Goal: Information Seeking & Learning: Learn about a topic

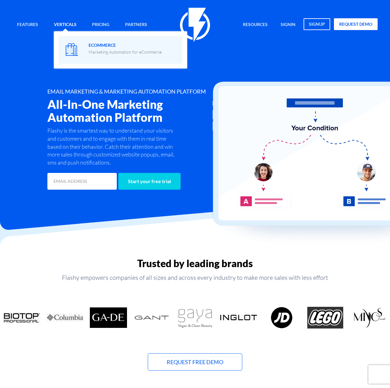
click at [82, 46] on span at bounding box center [120, 50] width 115 height 18
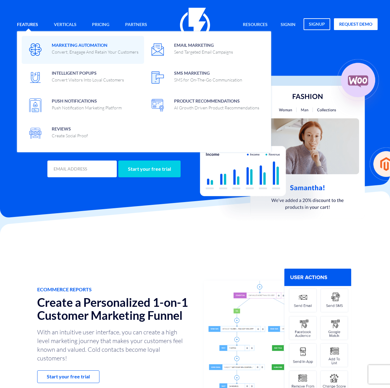
click at [63, 41] on span "Marketing Automation Convert, Enagage And Retain Your Customers" at bounding box center [95, 48] width 87 height 15
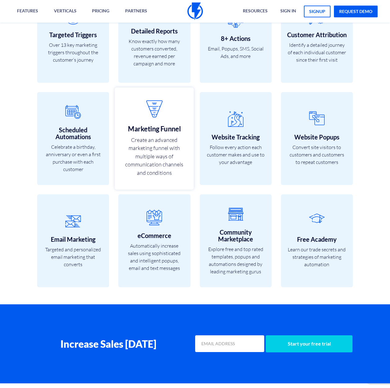
scroll to position [1968, 0]
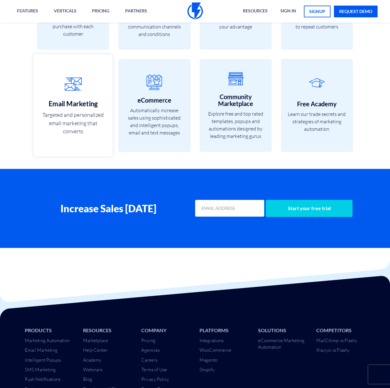
click at [84, 99] on link "Email Marketing Targeted and personalized email marketing that converts" at bounding box center [72, 105] width 79 height 102
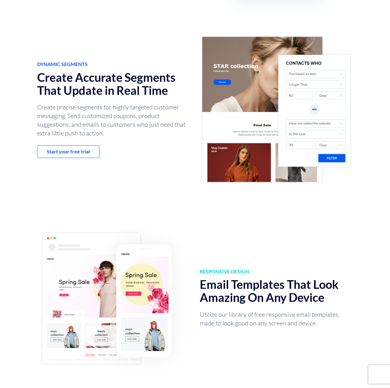
scroll to position [74, 0]
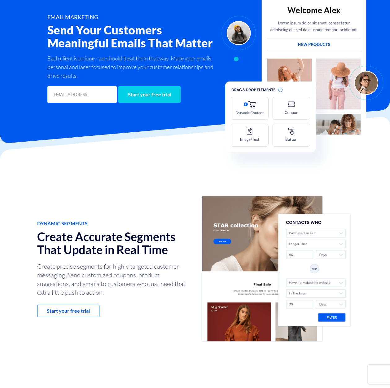
drag, startPoint x: 125, startPoint y: 182, endPoint x: 50, endPoint y: 3, distance: 194.1
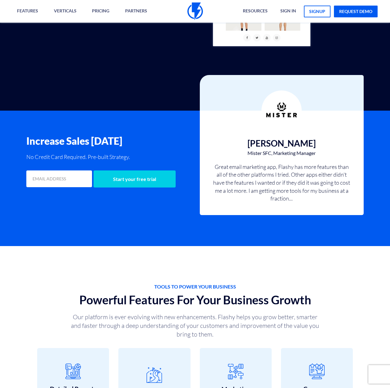
scroll to position [1785, 0]
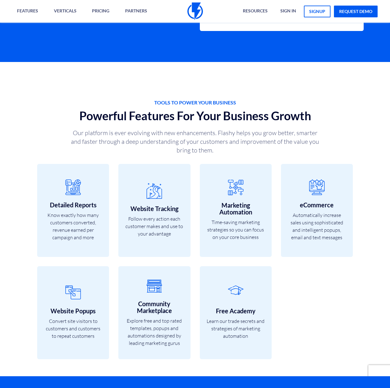
click at [164, 11] on div "Features Marketing Automation Convert, Enagage And Retain Your Customers Email …" at bounding box center [195, 11] width 390 height 23
click at [195, 6] on img at bounding box center [196, 11] width 16 height 18
